Goal: Information Seeking & Learning: Understand process/instructions

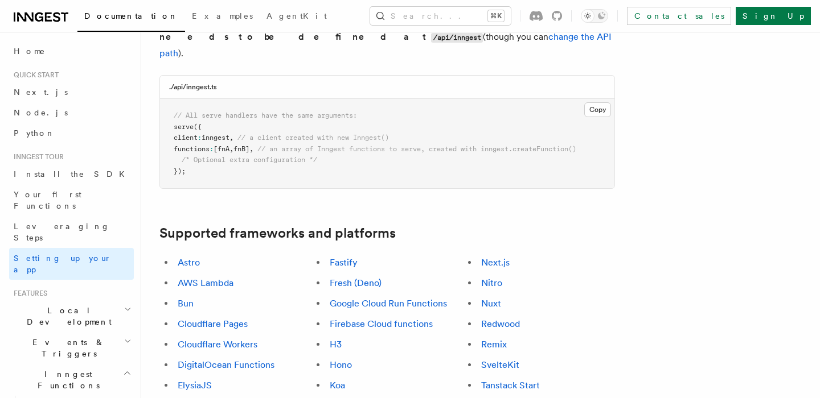
scroll to position [542, 0]
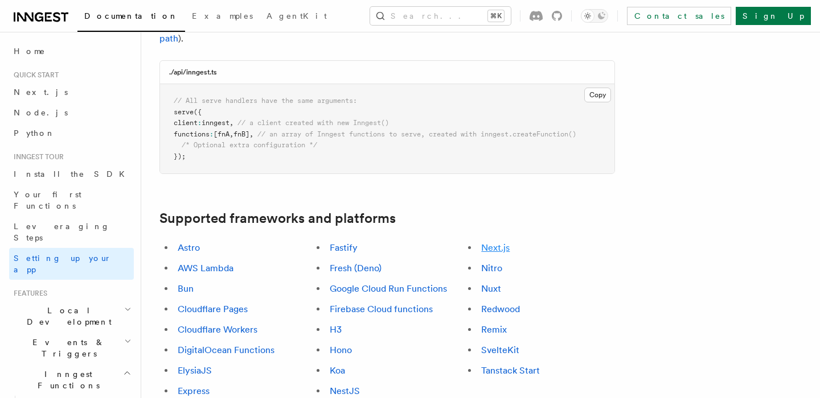
click at [504, 242] on link "Next.js" at bounding box center [495, 247] width 28 height 11
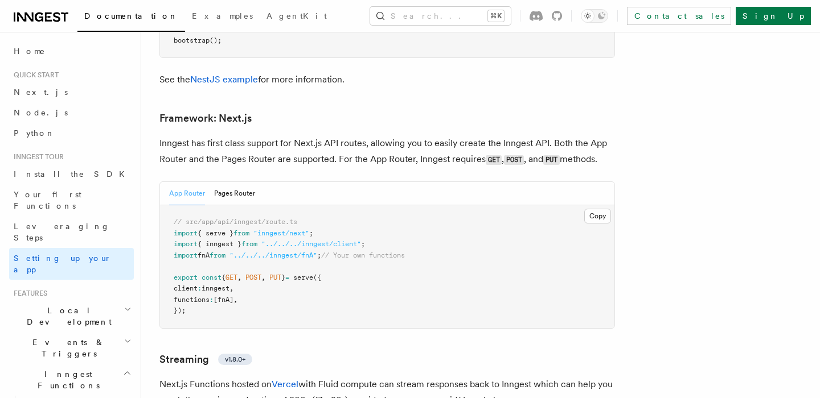
scroll to position [7409, 0]
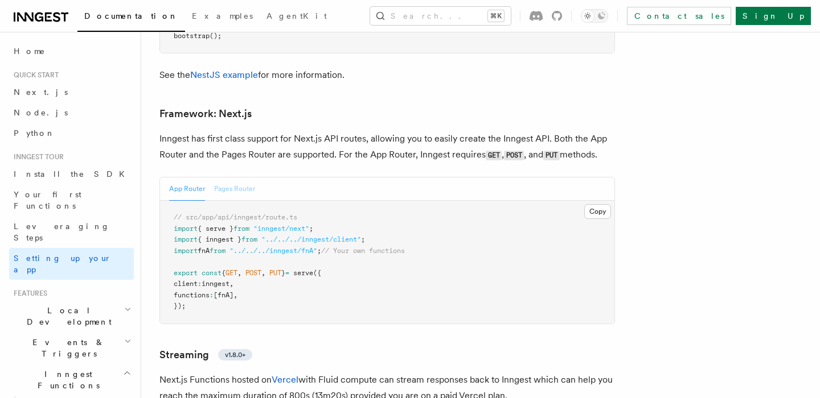
click at [225, 178] on button "Pages Router" at bounding box center [234, 189] width 41 height 23
click at [224, 225] on span "{ serve }" at bounding box center [216, 229] width 36 height 8
copy span "serve"
click at [51, 174] on span "Install the SDK" at bounding box center [73, 174] width 118 height 9
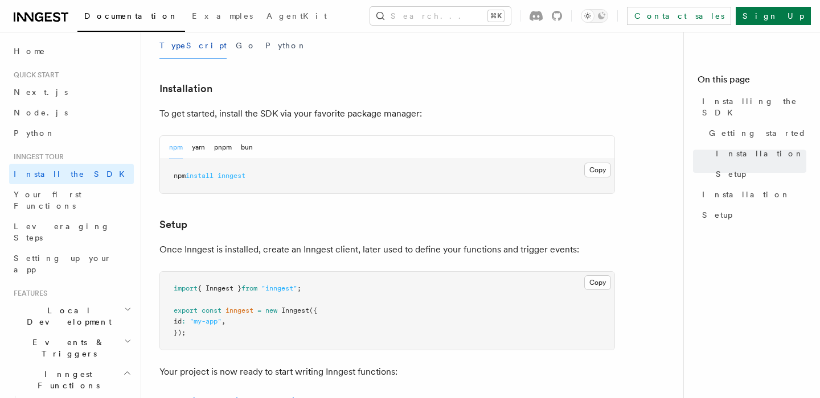
scroll to position [191, 0]
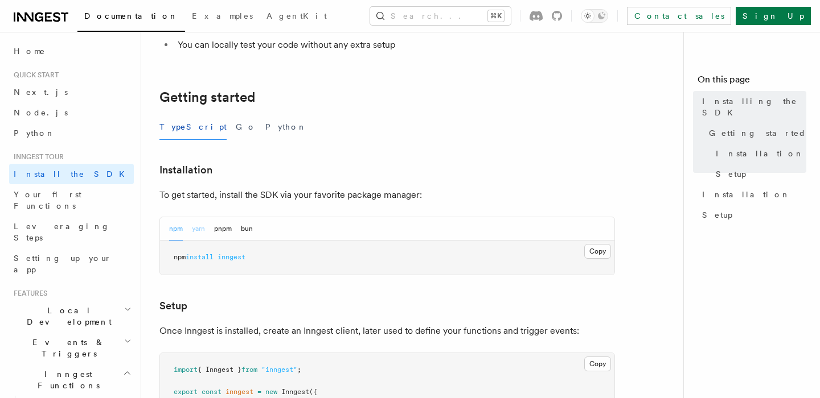
click at [195, 229] on button "yarn" at bounding box center [198, 228] width 13 height 23
click at [229, 228] on button "pnpm" at bounding box center [223, 228] width 18 height 23
click at [248, 228] on button "bun" at bounding box center [247, 228] width 12 height 23
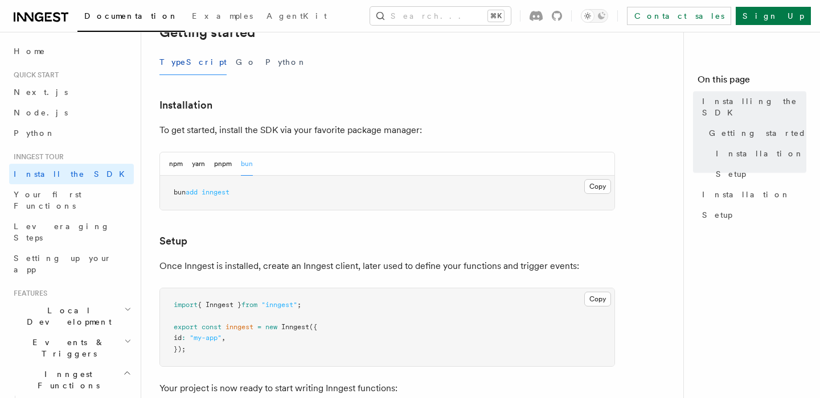
scroll to position [256, 0]
click at [64, 198] on span "Your first Functions" at bounding box center [48, 200] width 68 height 20
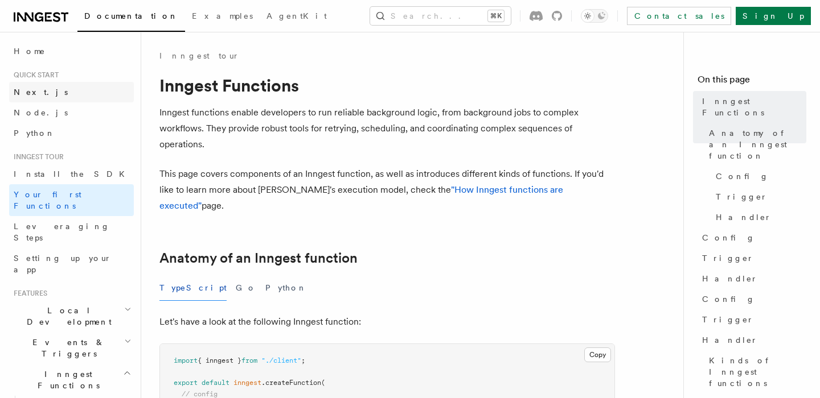
click at [27, 89] on span "Next.js" at bounding box center [41, 92] width 54 height 9
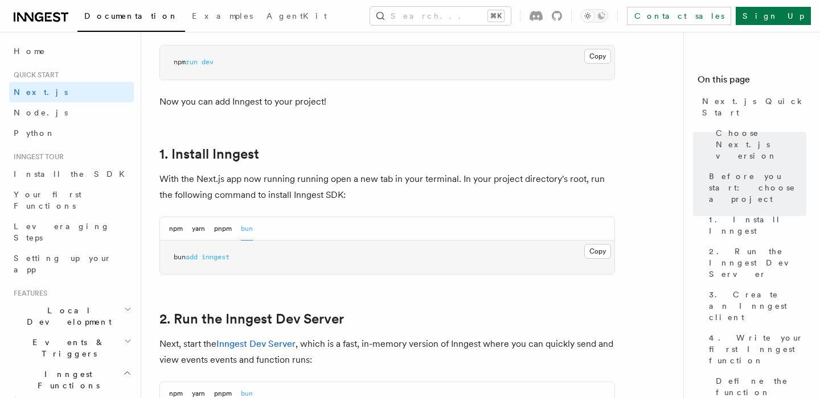
scroll to position [535, 0]
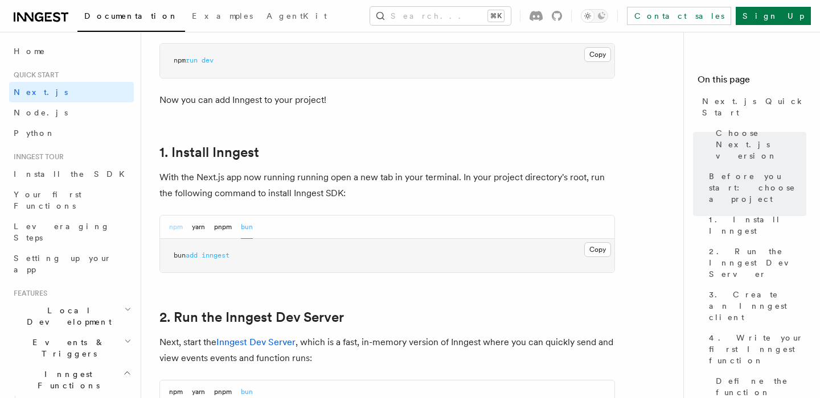
click at [176, 229] on button "npm" at bounding box center [176, 227] width 14 height 23
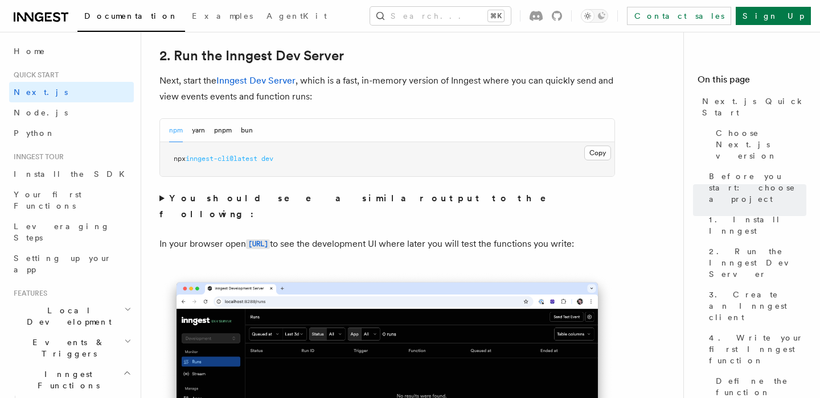
scroll to position [794, 0]
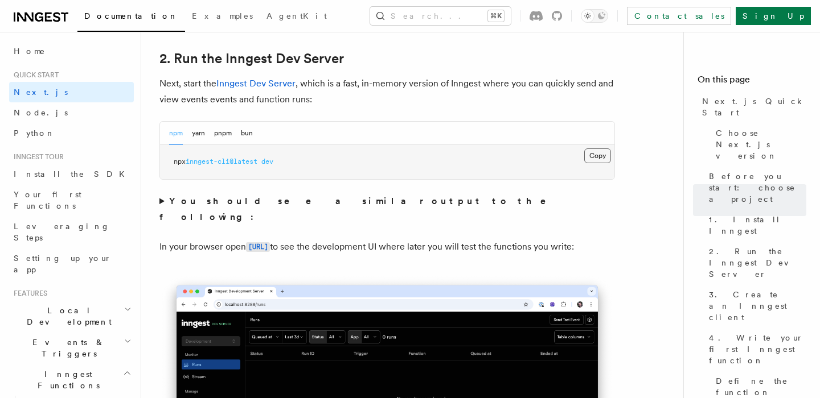
click at [593, 153] on button "Copy Copied" at bounding box center [597, 156] width 27 height 15
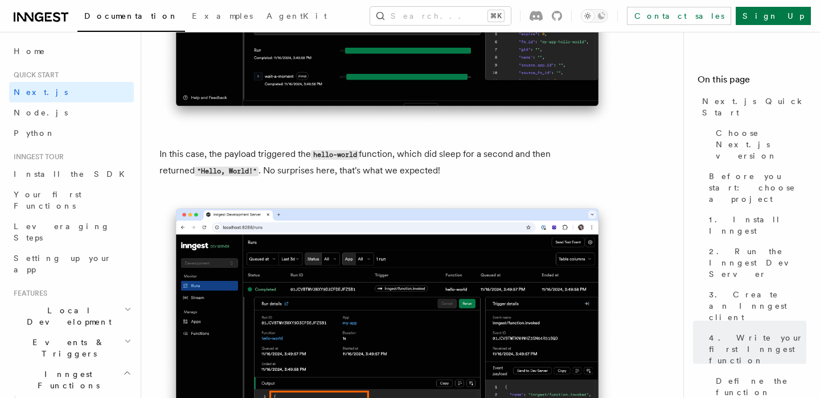
scroll to position [4518, 0]
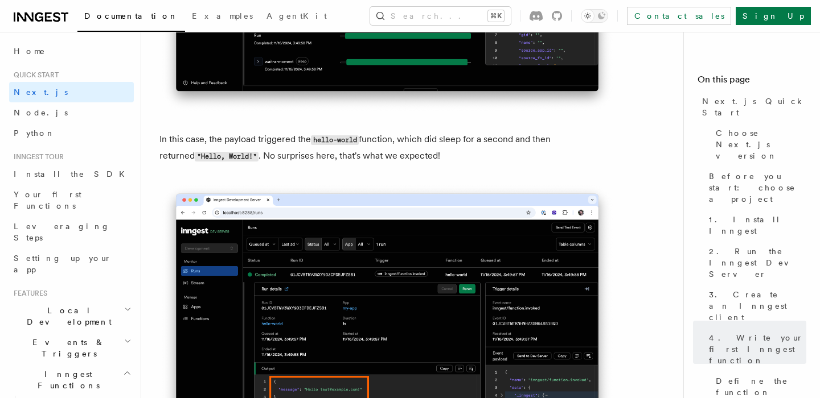
click at [110, 301] on h2 "Local Development" at bounding box center [71, 317] width 125 height 32
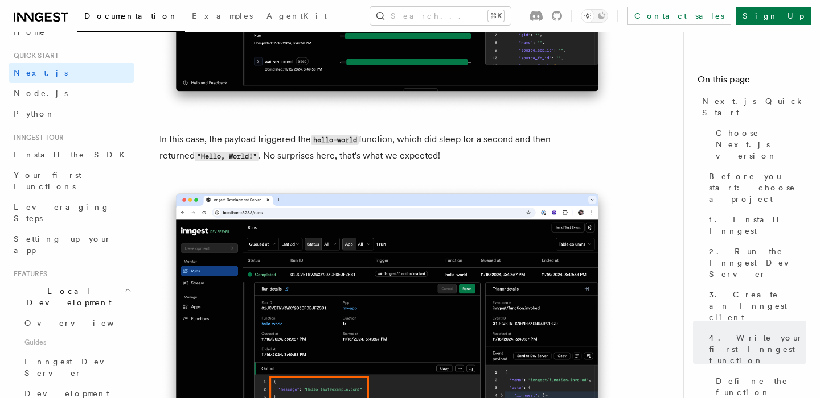
scroll to position [21, 0]
click at [80, 356] on span "Inngest Dev Server" at bounding box center [72, 366] width 97 height 20
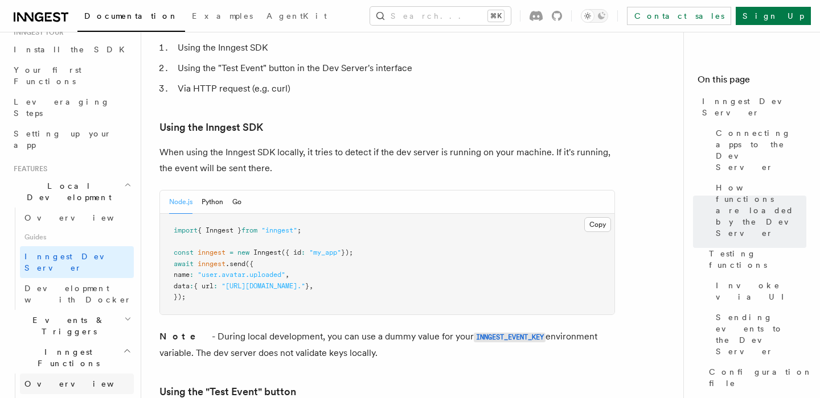
scroll to position [129, 0]
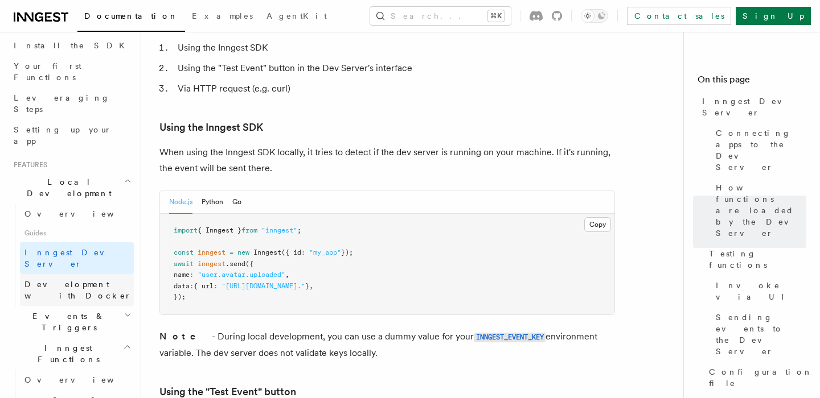
click at [65, 280] on span "Development with Docker" at bounding box center [77, 290] width 107 height 20
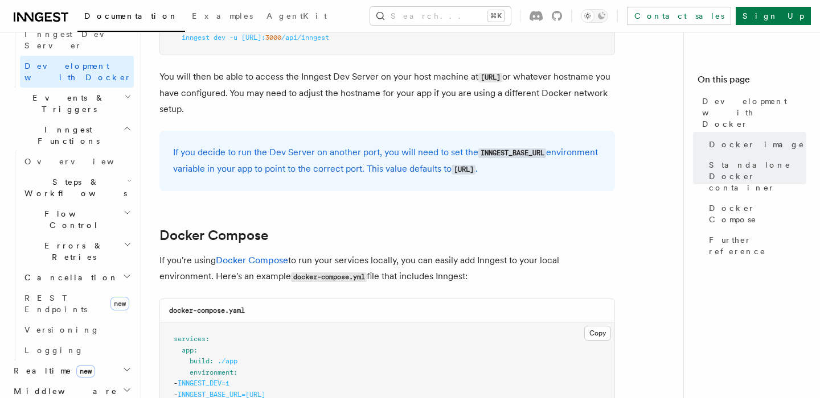
scroll to position [357, 0]
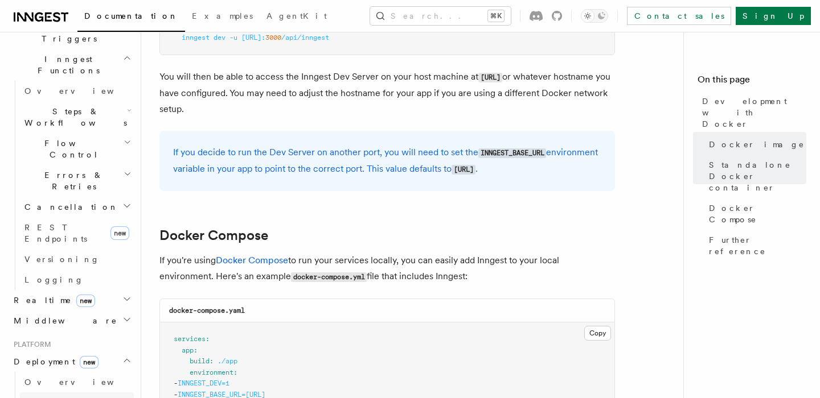
scroll to position [420, 0]
click at [50, 376] on span "Overview" at bounding box center [82, 380] width 117 height 9
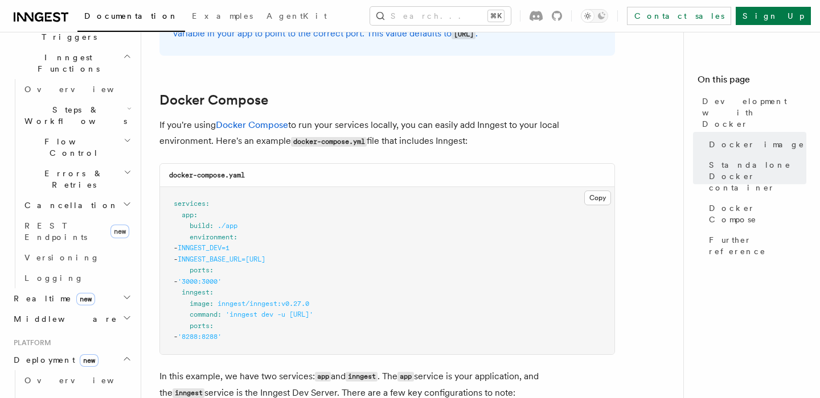
scroll to position [700, 0]
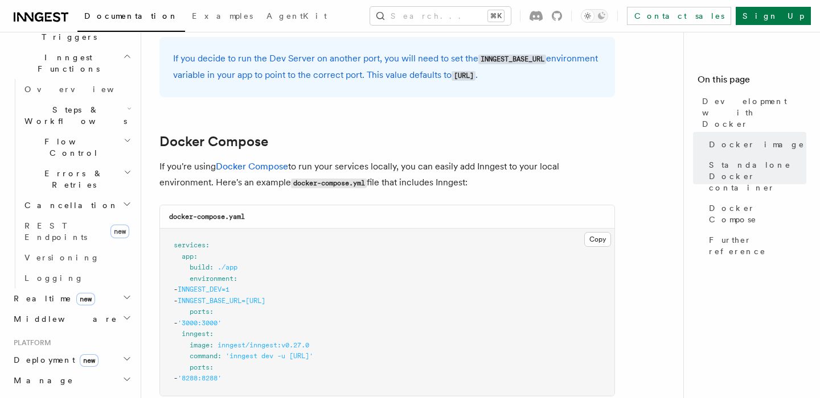
scroll to position [663, 0]
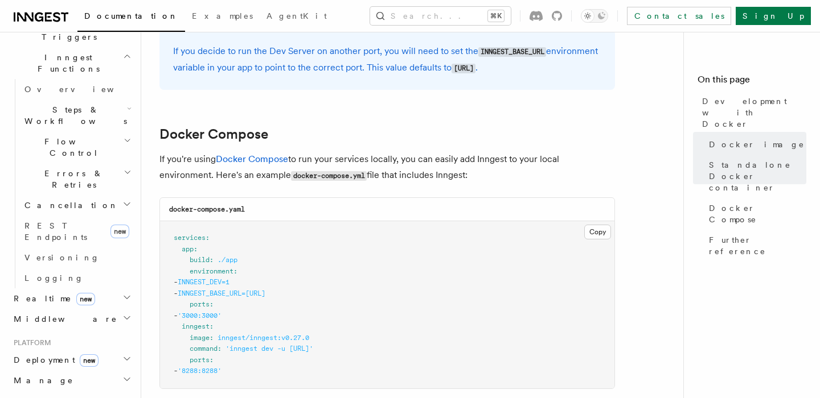
click at [216, 286] on span "INNGEST_DEV=1" at bounding box center [204, 282] width 52 height 8
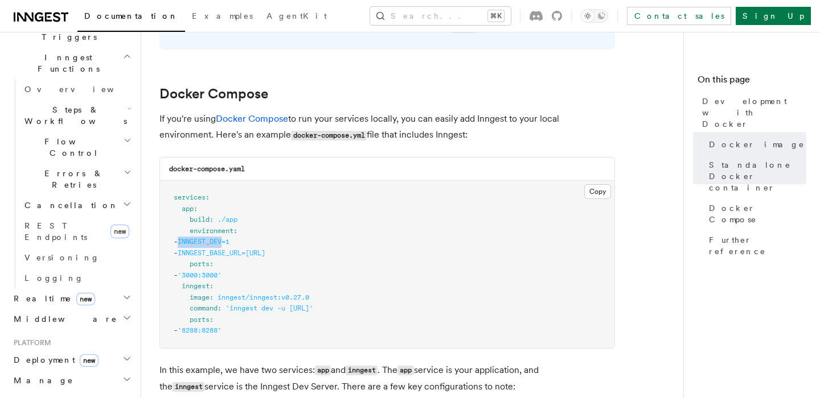
scroll to position [705, 0]
click at [220, 242] on span "INNGEST_DEV=1" at bounding box center [204, 241] width 52 height 8
drag, startPoint x: 191, startPoint y: 233, endPoint x: 379, endPoint y: 251, distance: 188.7
click at [379, 251] on pre "services : app : build : ./app environment : - INNGEST_DEV=1 - INNGEST_BASE_URL…" at bounding box center [387, 263] width 454 height 167
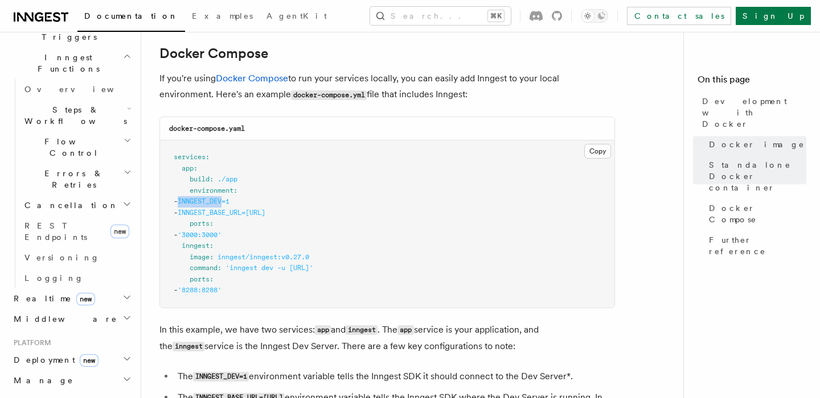
scroll to position [748, 0]
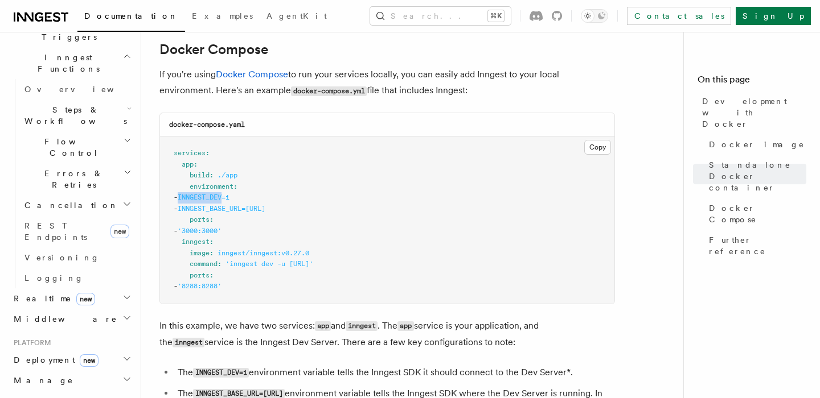
click at [37, 355] on span "Deployment new" at bounding box center [53, 360] width 89 height 11
click at [45, 376] on span "Overview" at bounding box center [82, 380] width 117 height 9
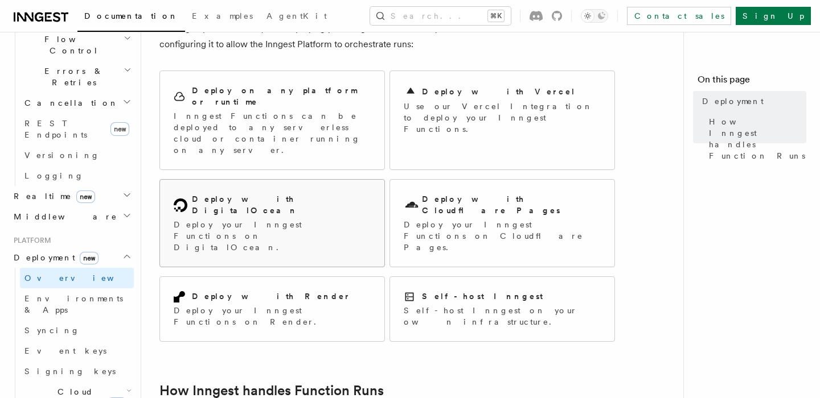
scroll to position [72, 0]
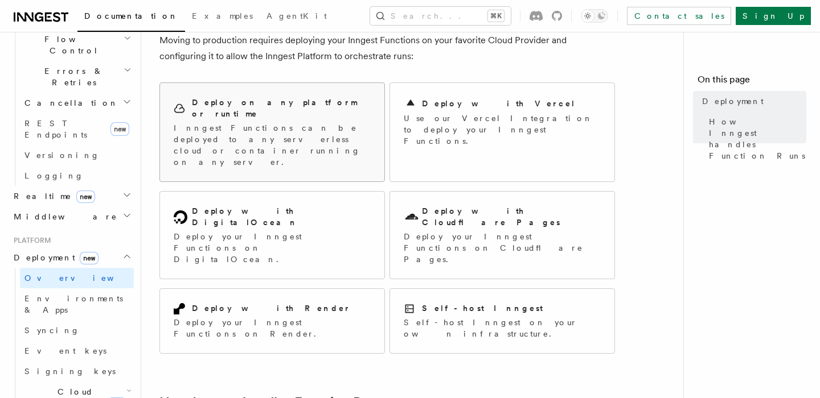
click at [263, 125] on p "Inngest Functions can be deployed to any serverless cloud or container running …" at bounding box center [272, 145] width 197 height 46
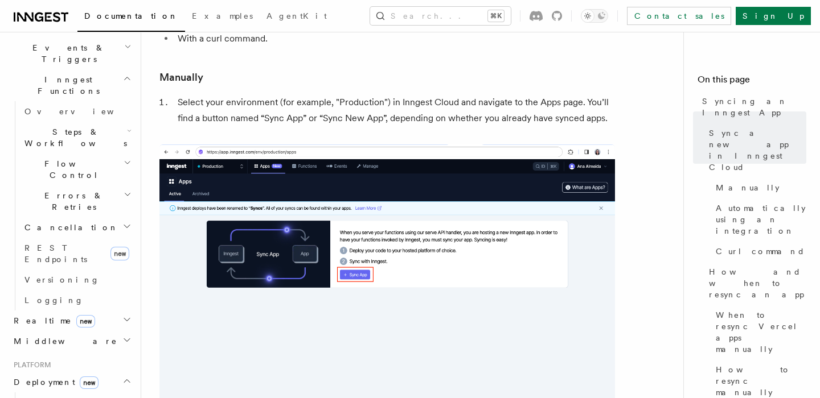
scroll to position [304, 0]
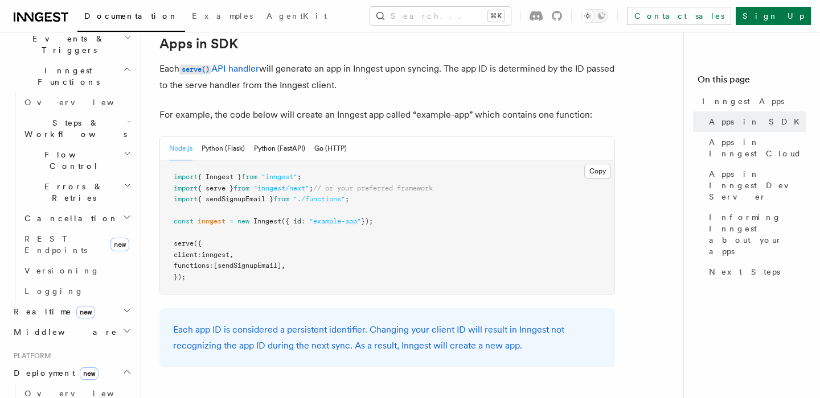
scroll to position [590, 0]
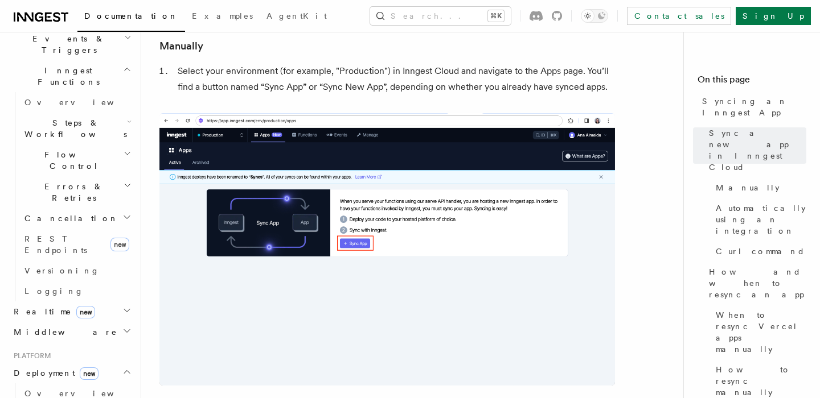
scroll to position [282, 0]
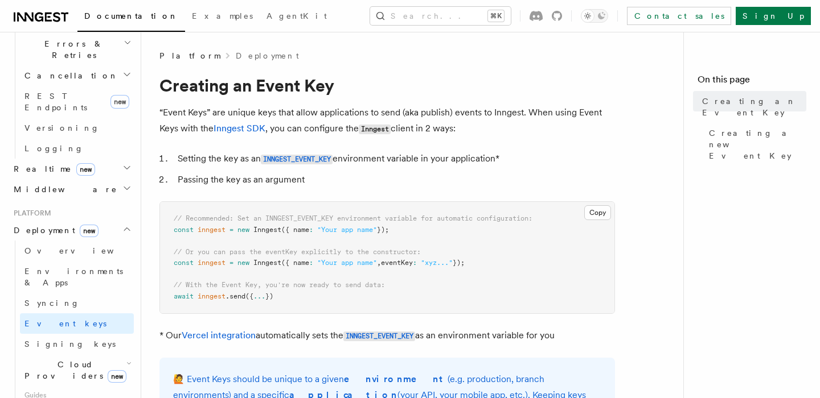
scroll to position [449, 0]
click at [47, 338] on span "Signing keys" at bounding box center [69, 342] width 91 height 9
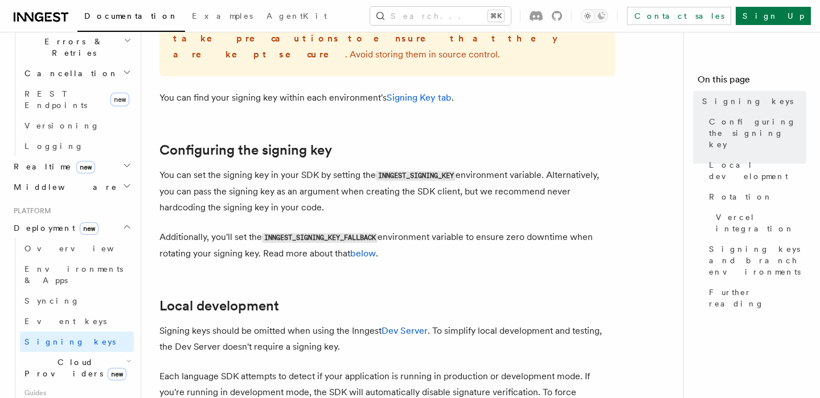
scroll to position [317, 0]
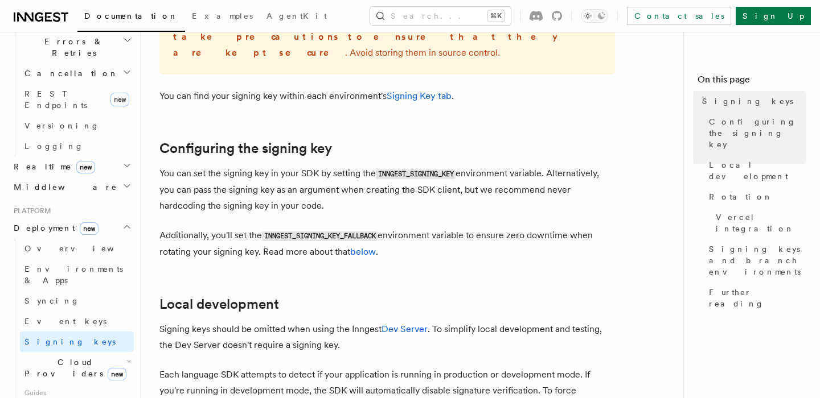
click at [388, 170] on code "INNGEST_SIGNING_KEY" at bounding box center [416, 175] width 80 height 10
copy code "INNGEST_SIGNING_KEY"
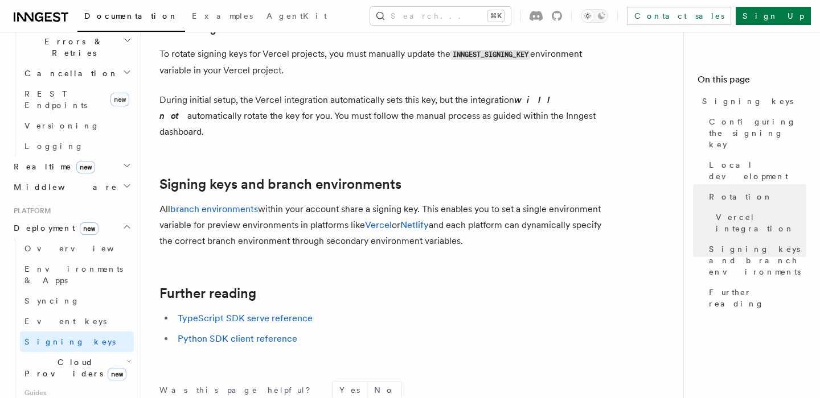
scroll to position [1198, 0]
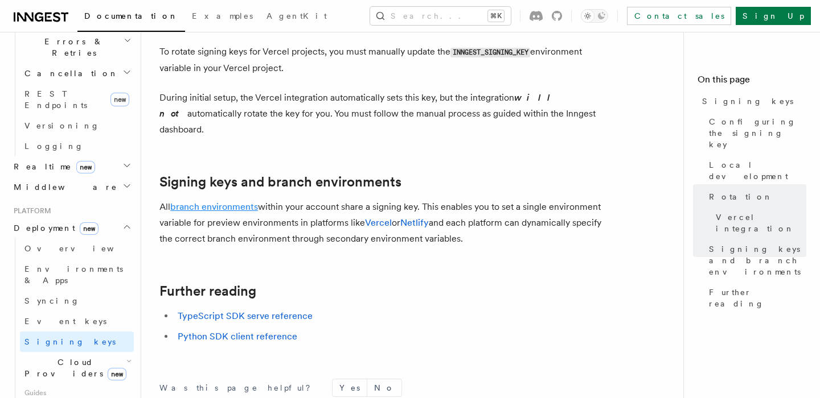
click at [239, 202] on link "branch environments" at bounding box center [214, 207] width 88 height 11
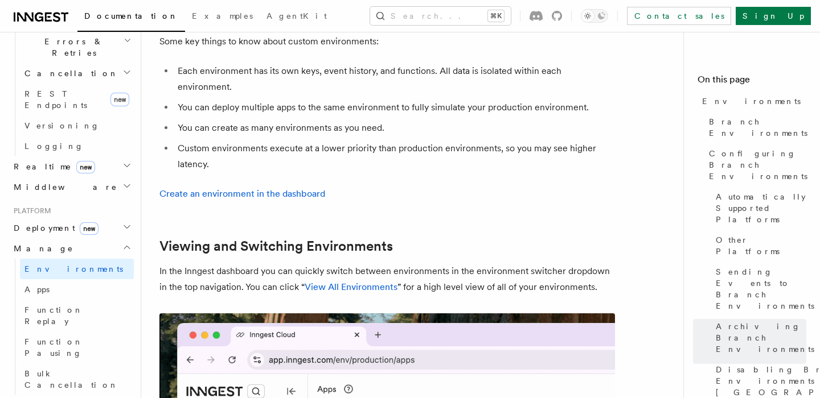
scroll to position [2413, 0]
